Goal: Find specific page/section: Find specific page/section

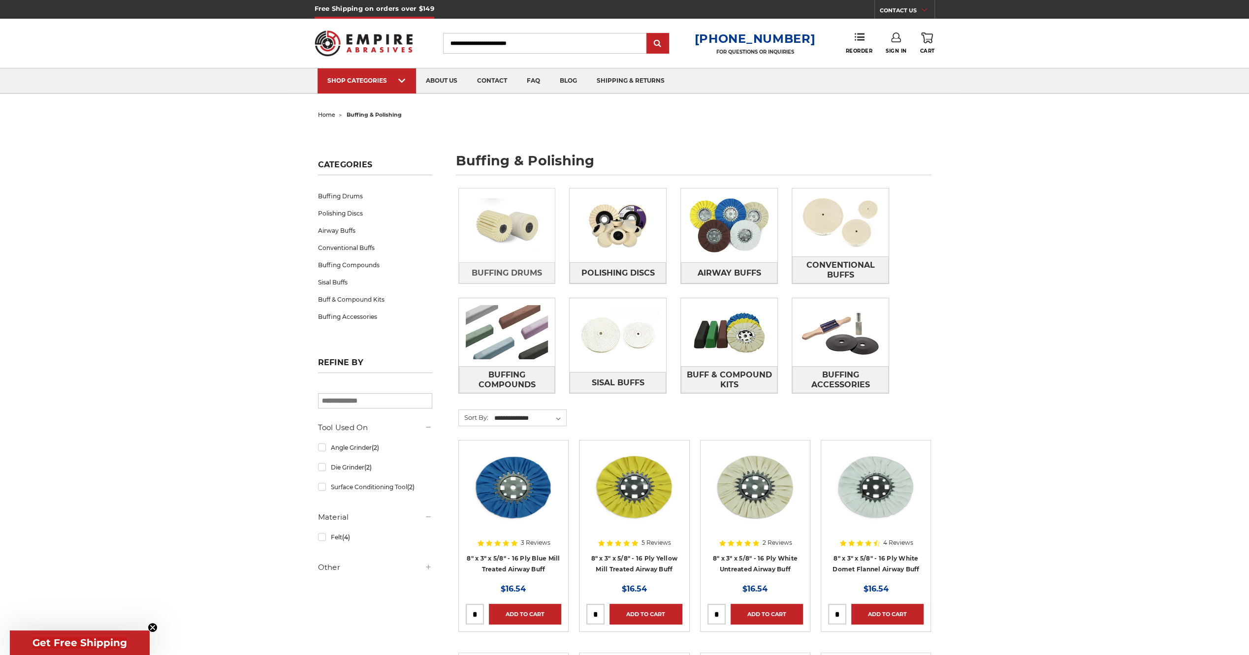
click at [531, 220] on img at bounding box center [507, 226] width 97 height 68
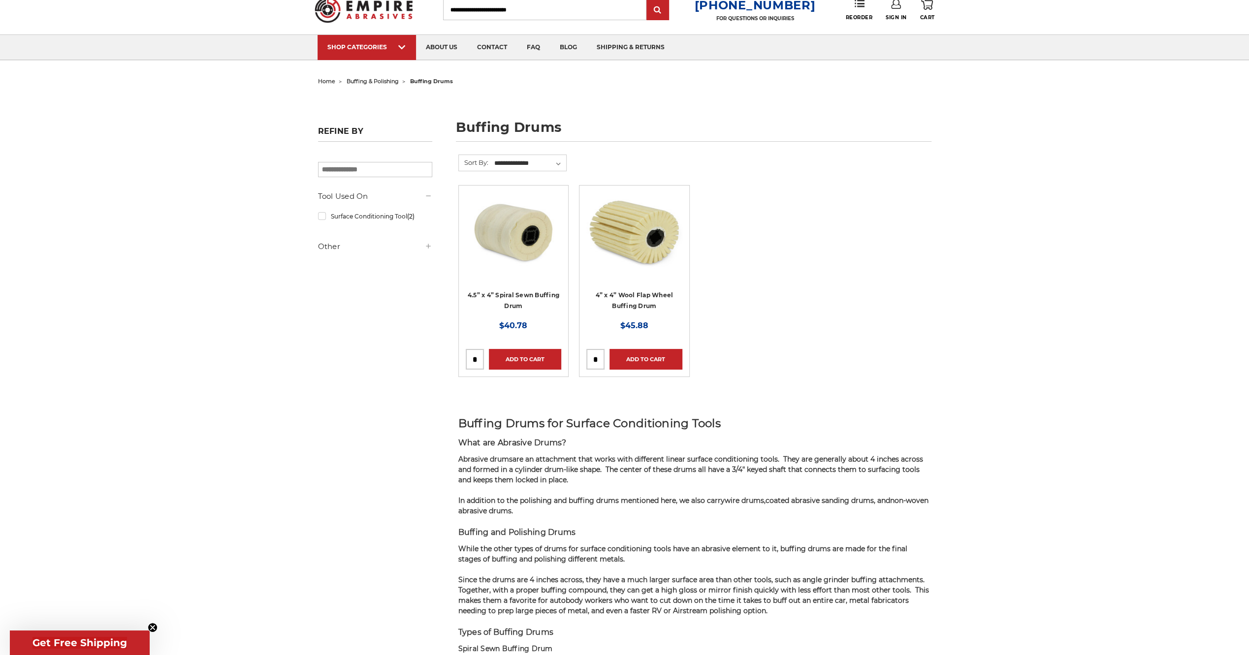
scroll to position [49, 0]
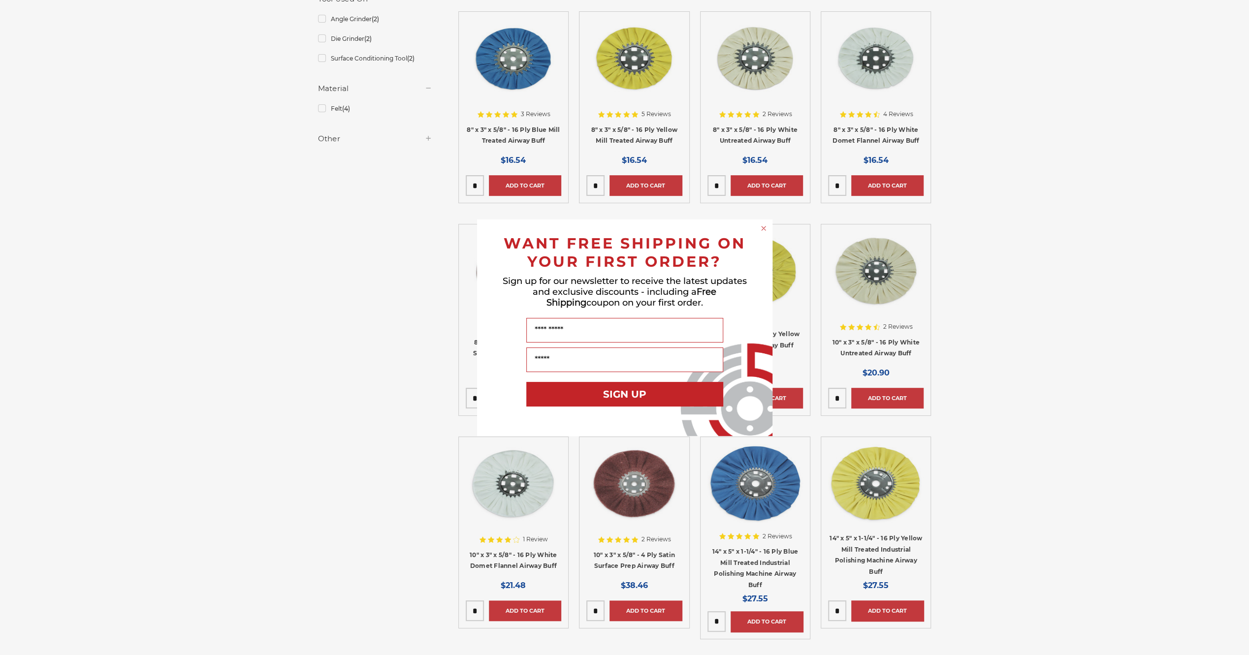
scroll to position [443, 0]
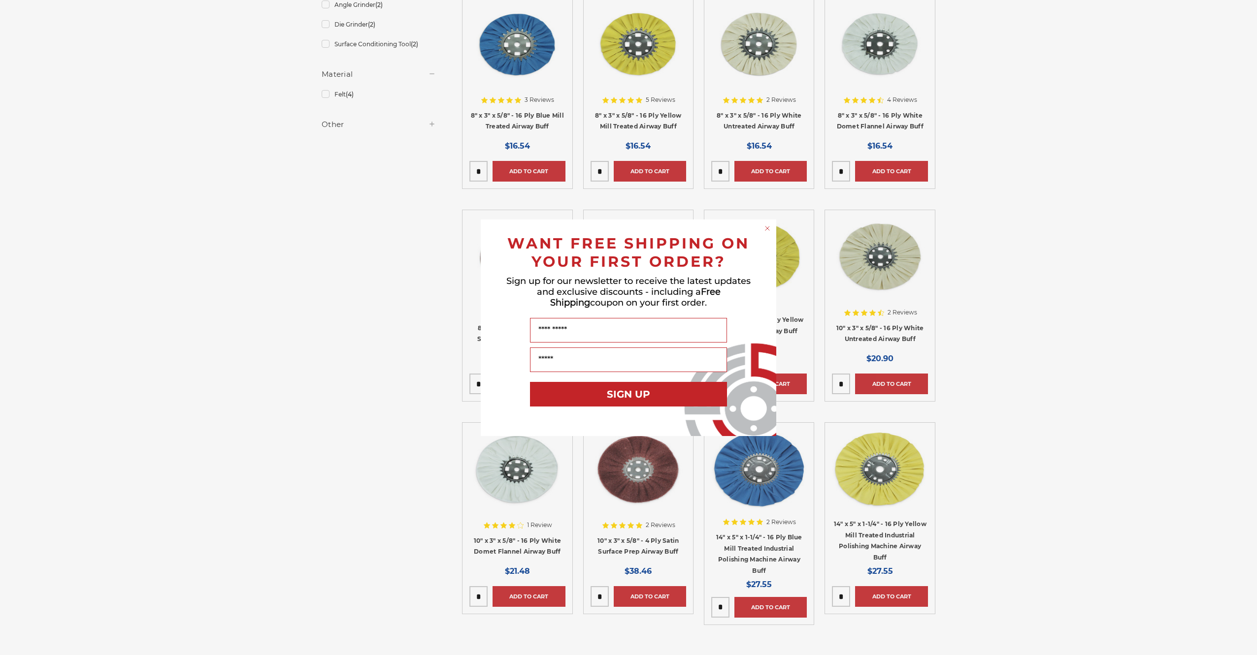
click at [767, 228] on circle "Close dialog" at bounding box center [767, 228] width 9 height 9
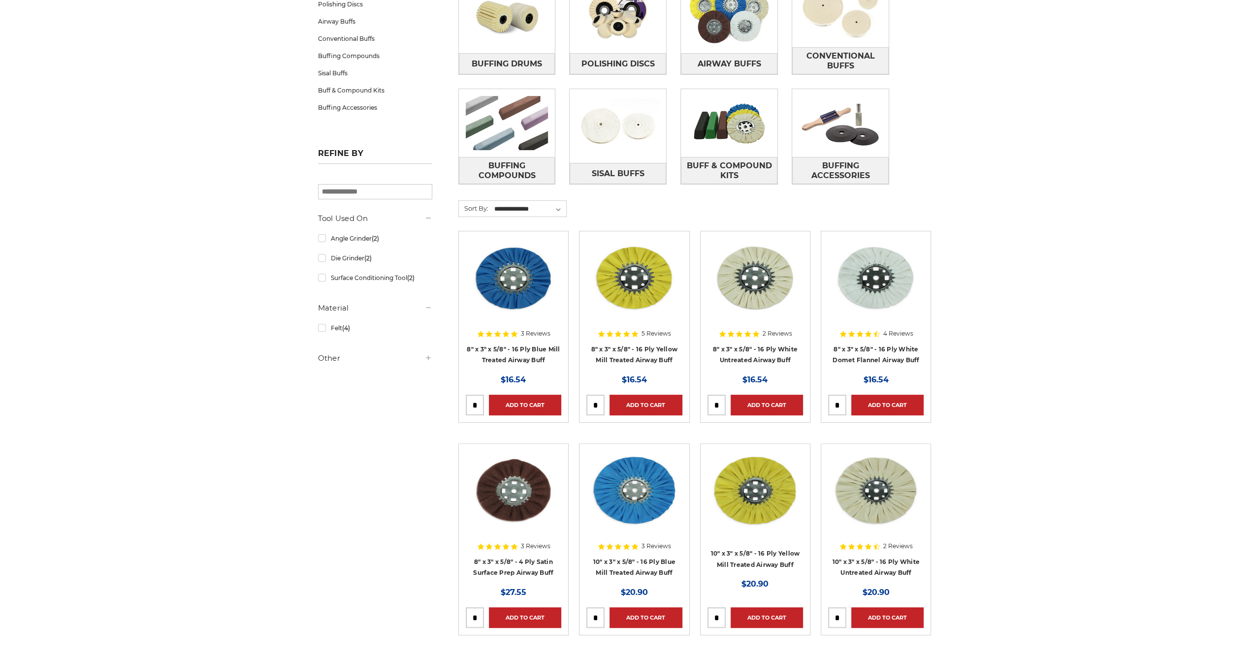
scroll to position [0, 0]
